Goal: Answer question/provide support

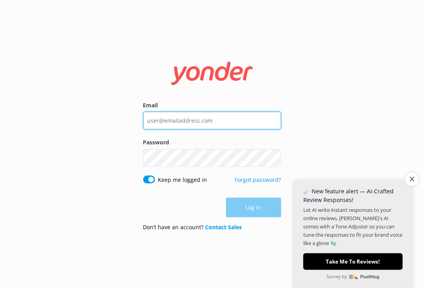
click at [193, 120] on input "Email" at bounding box center [212, 121] width 138 height 18
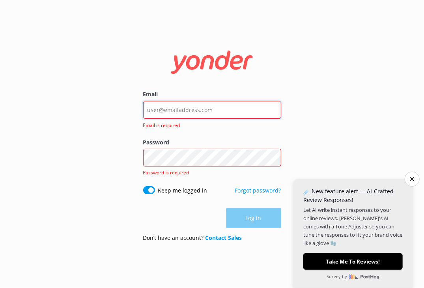
type input "[EMAIL_ADDRESS][DOMAIN_NAME]"
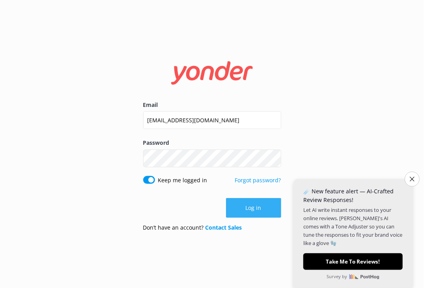
click at [248, 210] on button "Log in" at bounding box center [253, 208] width 55 height 20
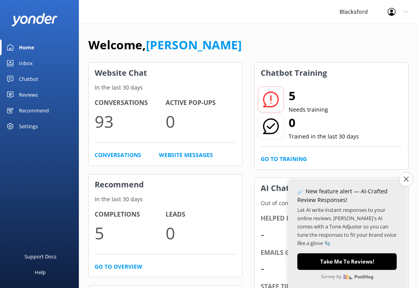
click at [40, 68] on link "Inbox" at bounding box center [39, 63] width 79 height 16
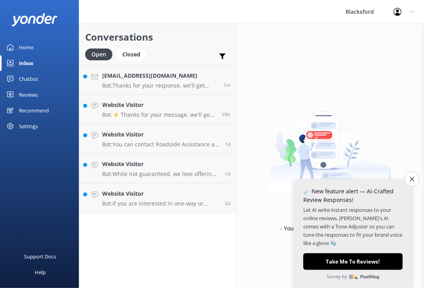
click at [37, 82] on div "Chatbot" at bounding box center [28, 79] width 19 height 16
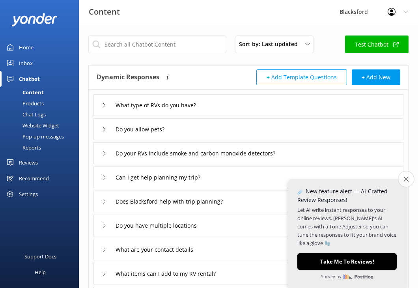
click at [402, 174] on button "Close survey" at bounding box center [406, 179] width 17 height 17
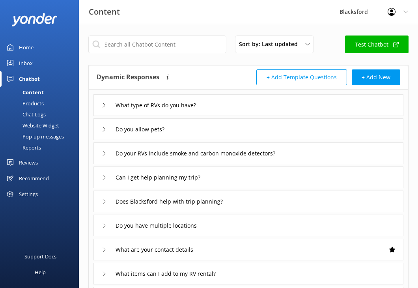
click at [37, 69] on link "Inbox" at bounding box center [39, 63] width 79 height 16
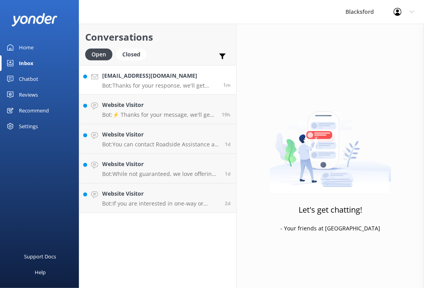
click at [189, 86] on p "Bot: Thanks for your response, we'll get back to you as soon as we can during o…" at bounding box center [159, 85] width 115 height 7
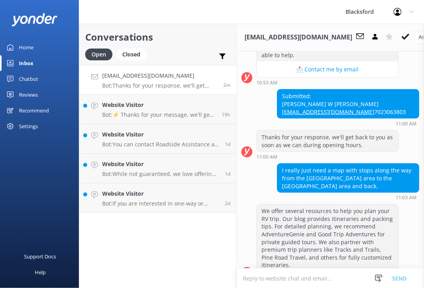
scroll to position [500, 0]
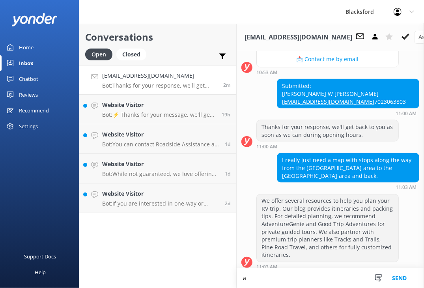
type textarea "a"
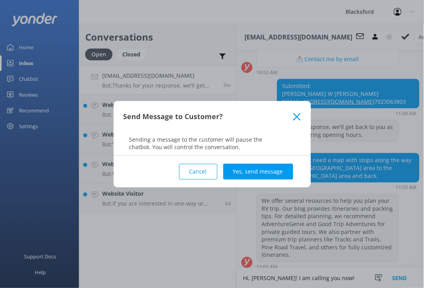
type textarea "Hi, [PERSON_NAME]! I am calling you now!"
click at [265, 179] on div "Cancel Yes, send message" at bounding box center [212, 172] width 178 height 32
click at [259, 173] on button "Yes, send message" at bounding box center [258, 172] width 70 height 16
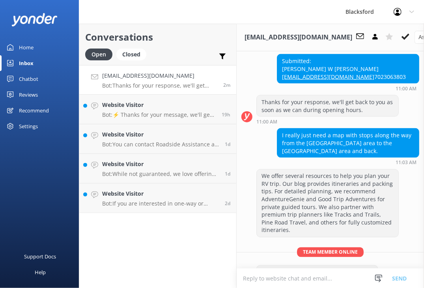
scroll to position [542, 0]
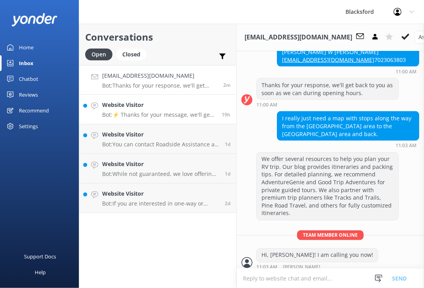
click at [170, 106] on h4 "Website Visitor" at bounding box center [159, 105] width 114 height 9
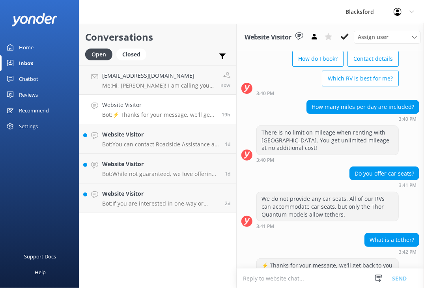
scroll to position [63, 0]
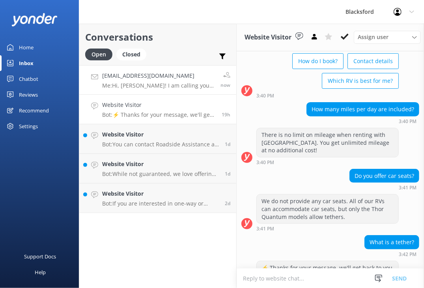
click at [196, 80] on link "[EMAIL_ADDRESS][DOMAIN_NAME] Me: Hi, Duff! I am calling you now! now" at bounding box center [157, 80] width 157 height 30
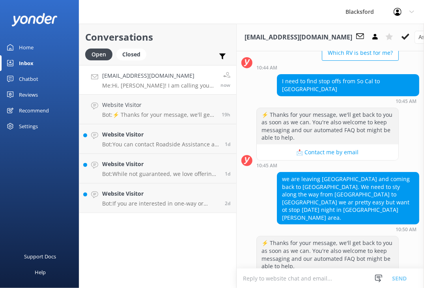
scroll to position [0, 0]
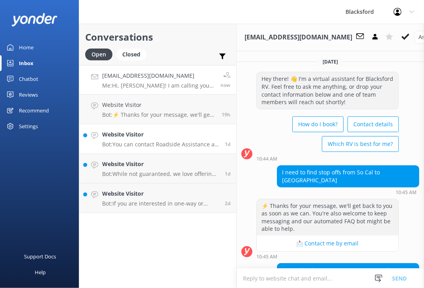
click at [153, 142] on p "Bot: You can contact Roadside Assistance at [PHONE_NUMBER]. Make sure to have y…" at bounding box center [160, 144] width 117 height 7
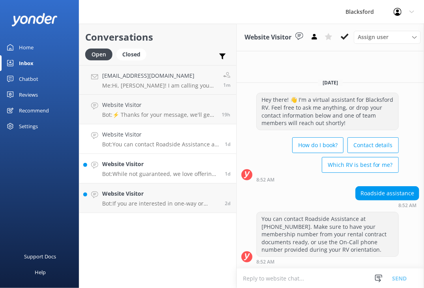
click at [204, 175] on p "Bot: While not guaranteed, we love offering one-way rentals and try to accommod…" at bounding box center [160, 173] width 117 height 7
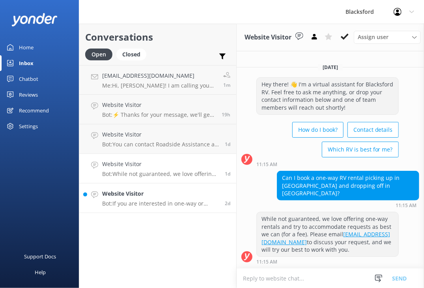
click at [188, 188] on link "Website Visitor Bot: If you are interested in one-way or drop-off rentals, plea…" at bounding box center [157, 198] width 157 height 30
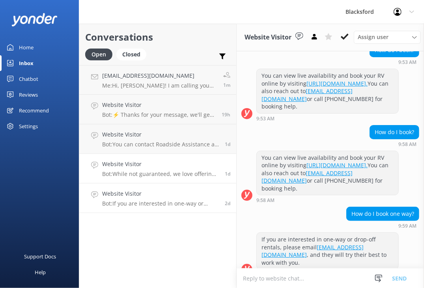
scroll to position [133, 0]
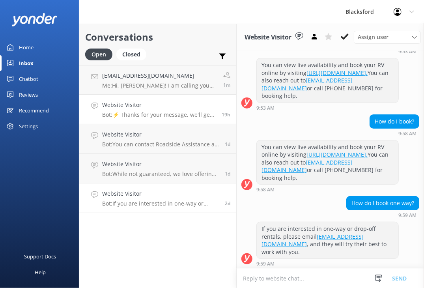
click at [211, 112] on p "Bot: ⚡ Thanks for your message, we'll get back to you as soon as we can. You're…" at bounding box center [159, 114] width 114 height 7
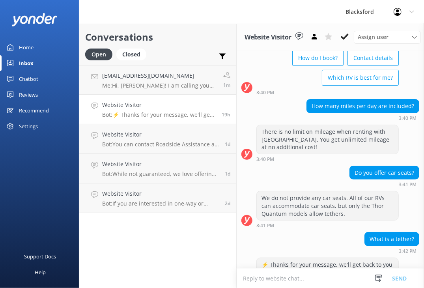
scroll to position [67, 0]
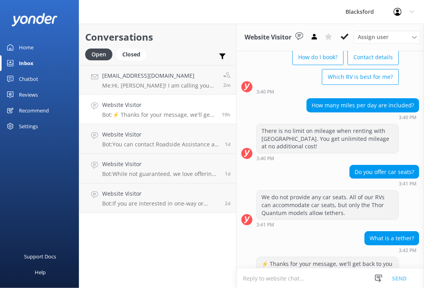
click at [272, 278] on textarea at bounding box center [330, 278] width 187 height 19
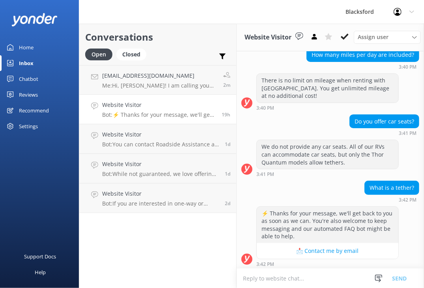
paste textarea "A tether strap in a car seat is a safety feature designed to reduce forward mov…"
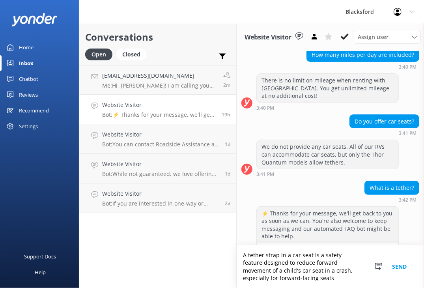
scroll to position [141, 0]
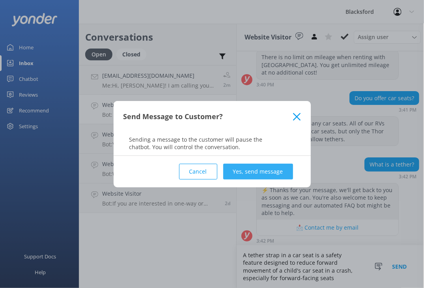
type textarea "A tether strap in a car seat is a safety feature designed to reduce forward mov…"
click at [258, 176] on button "Yes, send message" at bounding box center [258, 172] width 70 height 16
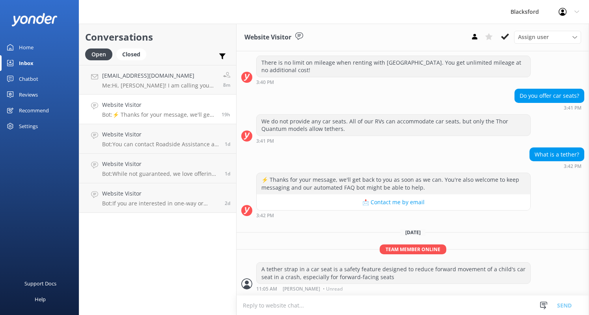
scroll to position [98, 0]
